Goal: Information Seeking & Learning: Learn about a topic

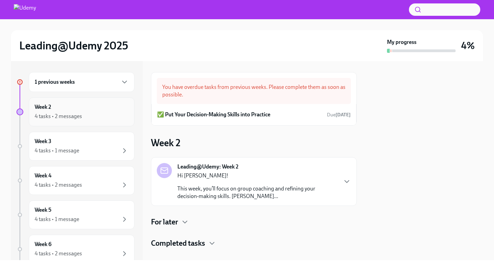
click at [102, 112] on div "Week 2 4 tasks • 2 messages" at bounding box center [82, 111] width 94 height 17
click at [102, 85] on div "1 previous weeks" at bounding box center [82, 82] width 94 height 8
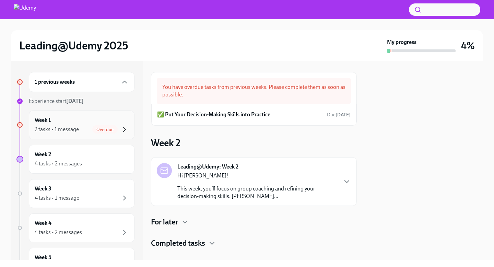
click at [120, 130] on icon "button" at bounding box center [124, 129] width 8 height 8
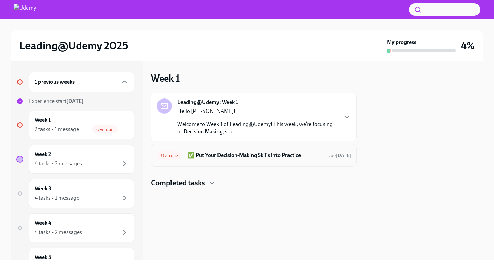
click at [223, 155] on h6 "✅ Put Your Decision-Making Skills into Practice" at bounding box center [255, 156] width 134 height 8
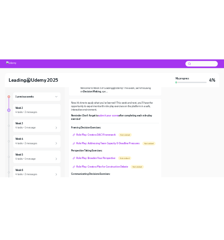
scroll to position [111, 0]
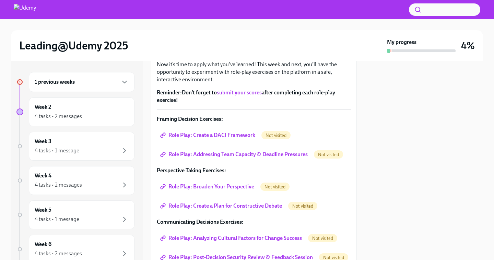
click at [227, 134] on span "Role Play: Create a DACI Framework" at bounding box center [209, 135] width 94 height 7
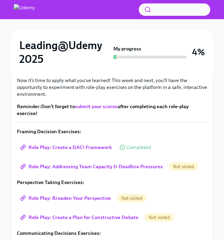
scroll to position [158, 0]
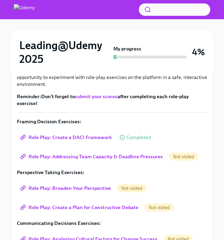
click at [88, 154] on span "Role Play: Addressing Team Capacity & Deadline Pressures" at bounding box center [92, 156] width 141 height 7
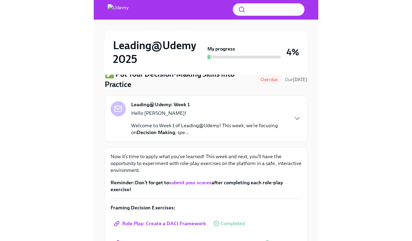
scroll to position [0, 0]
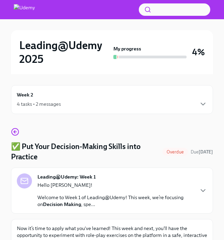
click at [101, 100] on div "4 tasks • 2 messages" at bounding box center [112, 104] width 190 height 8
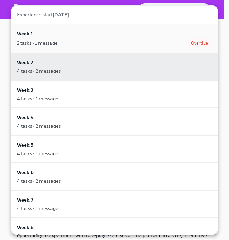
click at [103, 37] on div "Week 1 2 tasks • 1 message Overdue" at bounding box center [114, 38] width 195 height 17
